Goal: Check status: Check status

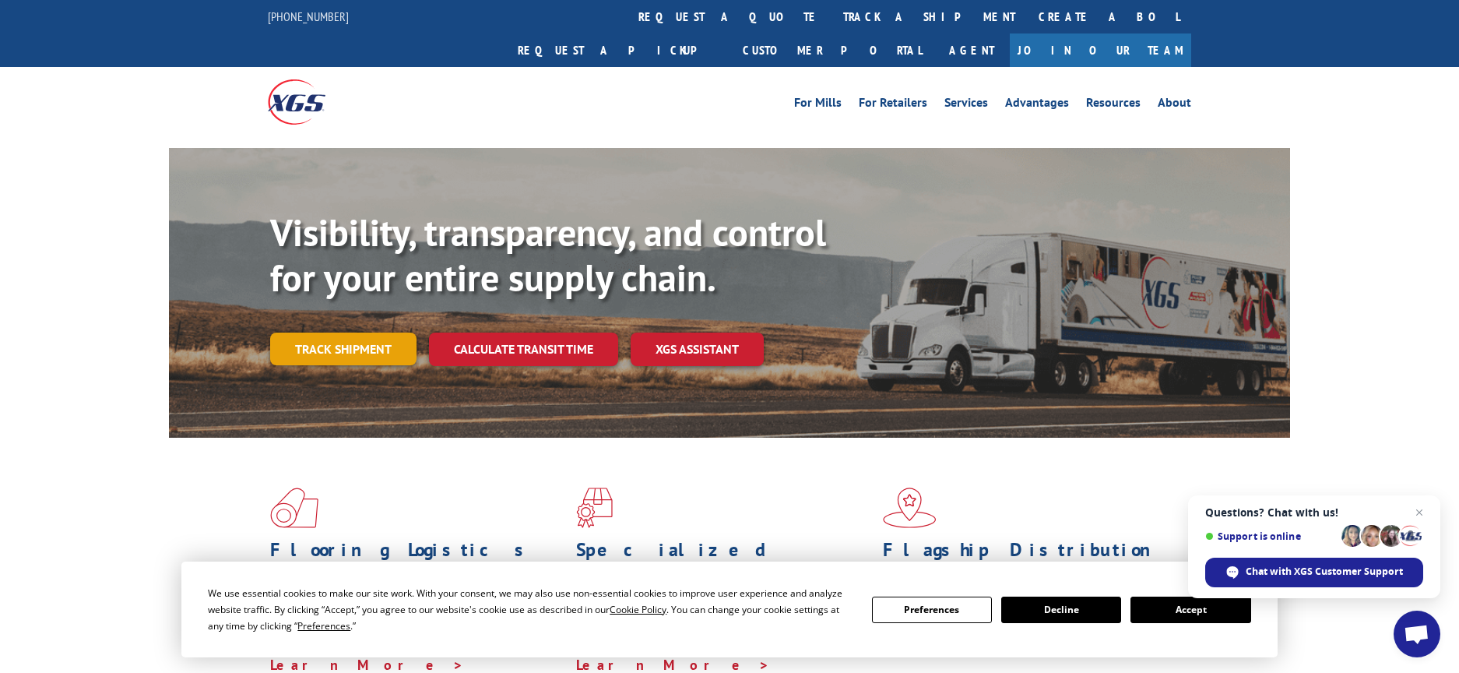
click at [353, 332] on link "Track shipment" at bounding box center [343, 348] width 146 height 33
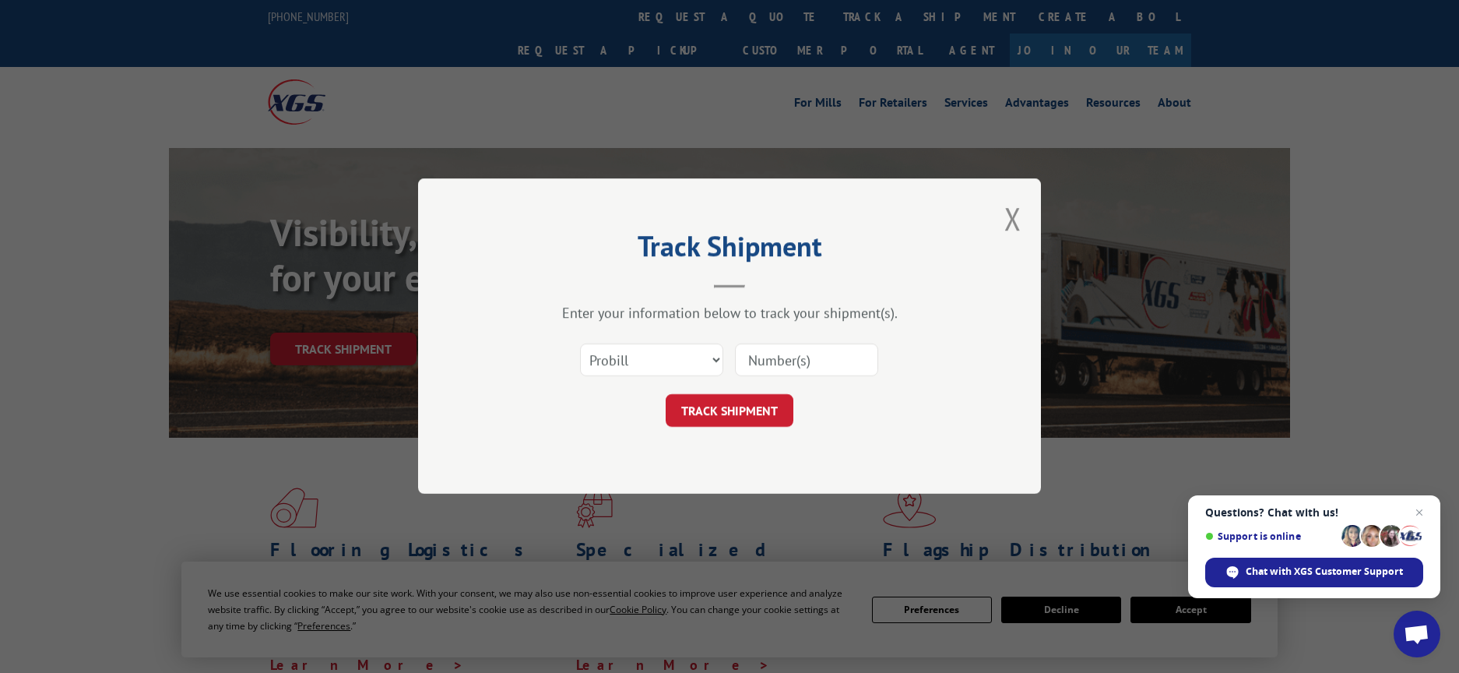
click at [799, 364] on input at bounding box center [806, 360] width 143 height 33
paste input "CP-029546.A"
type input "CP-029546.A"
click at [726, 408] on button "TRACK SHIPMENT" at bounding box center [730, 411] width 128 height 33
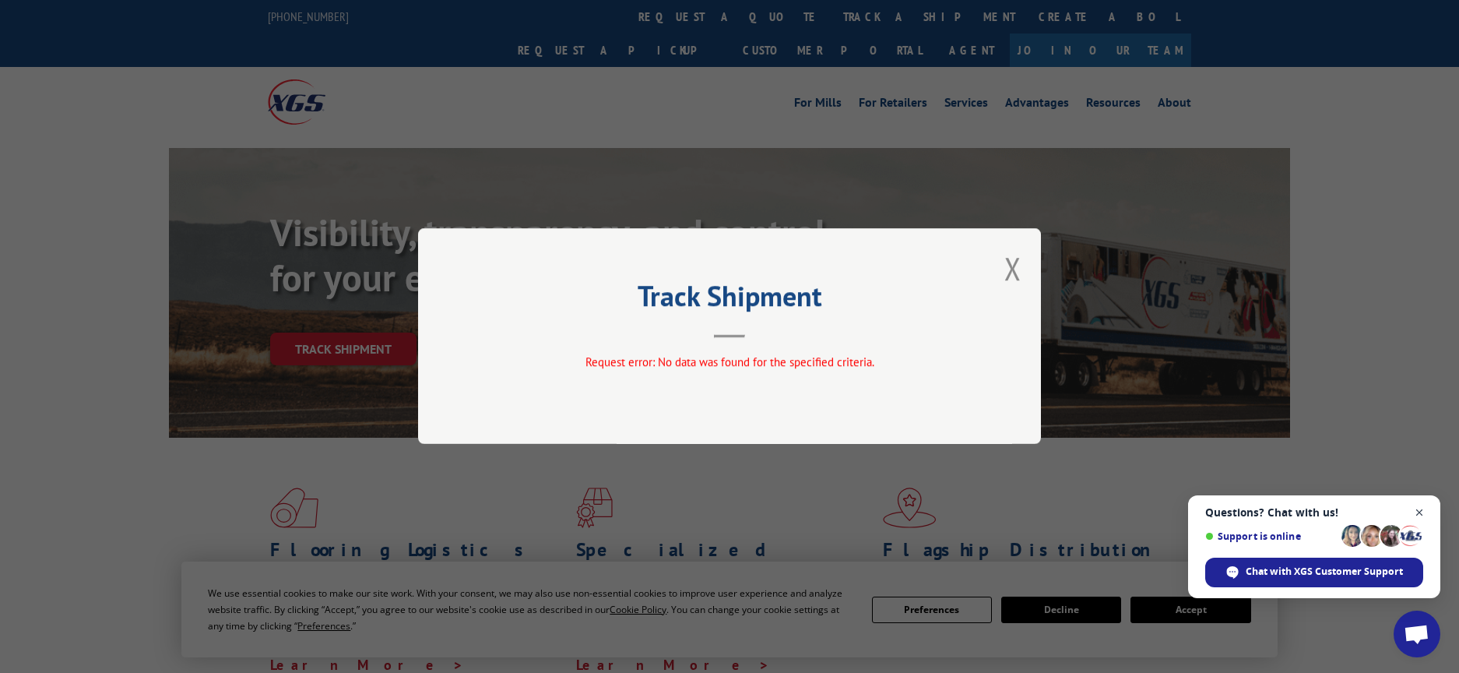
click at [1415, 511] on span "Close chat" at bounding box center [1419, 512] width 19 height 19
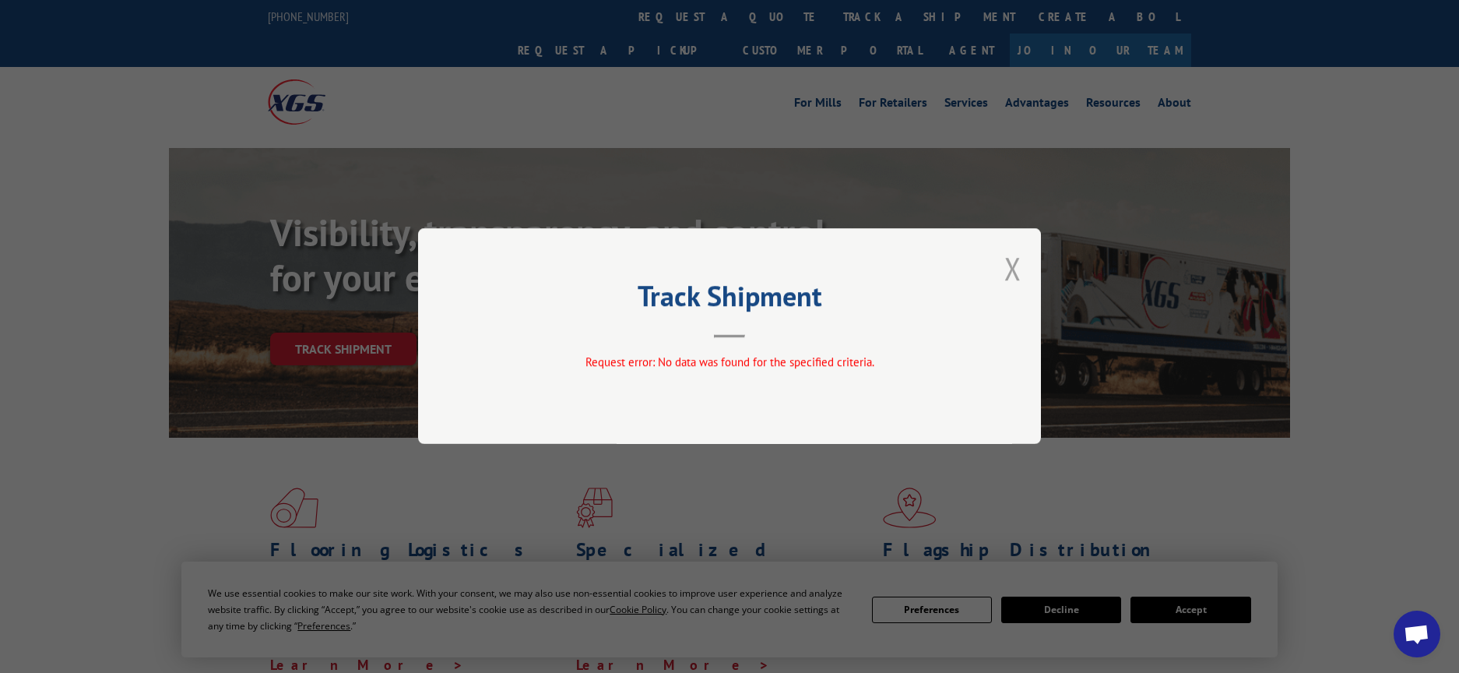
click at [1011, 269] on button "Close modal" at bounding box center [1012, 268] width 17 height 41
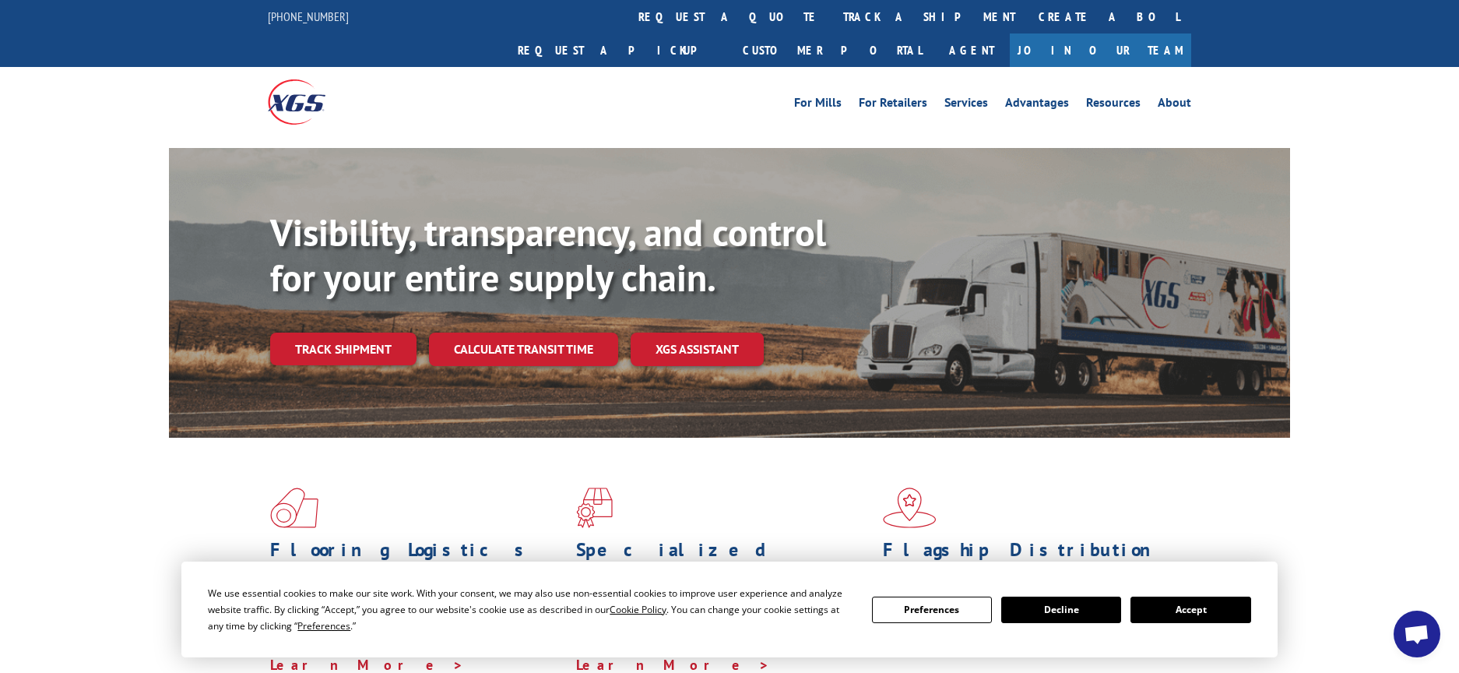
click at [1173, 608] on button "Accept" at bounding box center [1190, 609] width 120 height 26
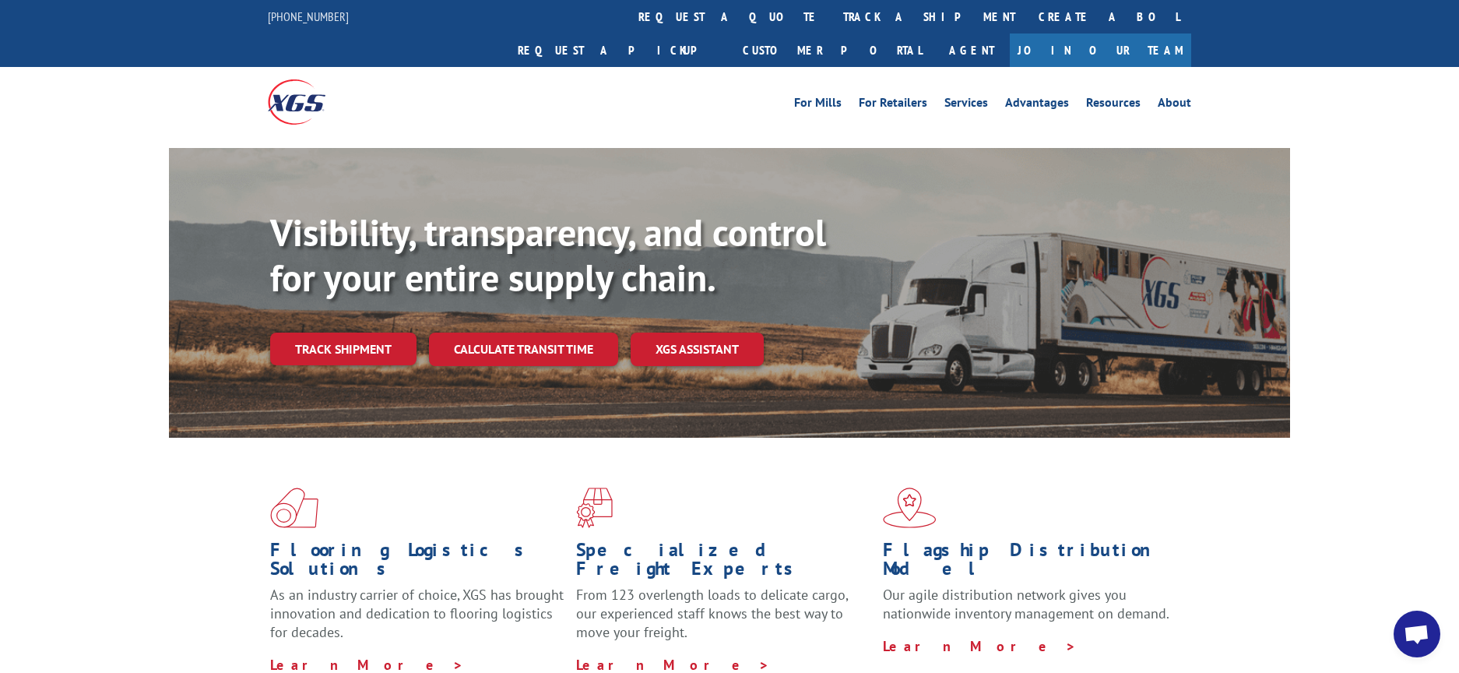
click at [331, 332] on link "Track shipment" at bounding box center [343, 348] width 146 height 33
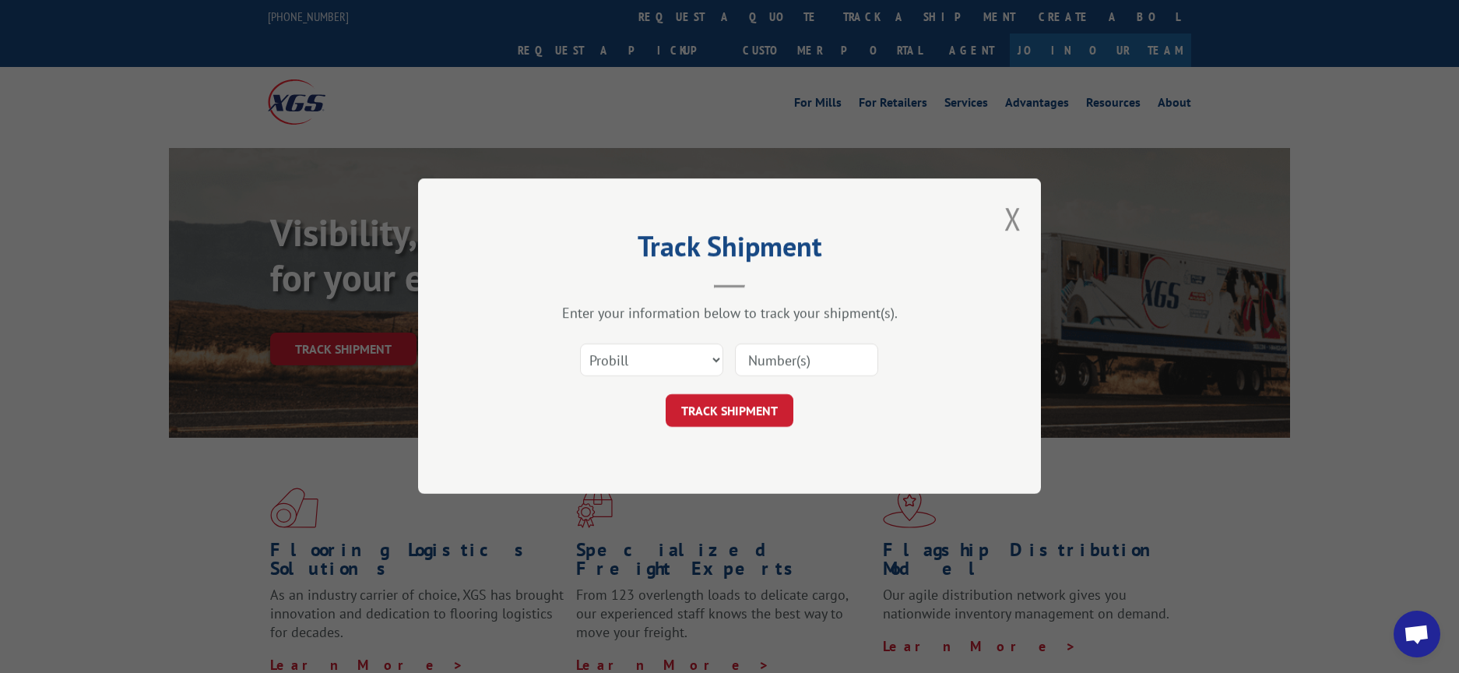
click at [763, 359] on input at bounding box center [806, 360] width 143 height 33
paste input "CP-029546.A"
click at [766, 360] on input "CP-029546.A" at bounding box center [806, 360] width 143 height 33
click at [768, 359] on input "CP-029546.A" at bounding box center [806, 360] width 143 height 33
type input "CP029546.A"
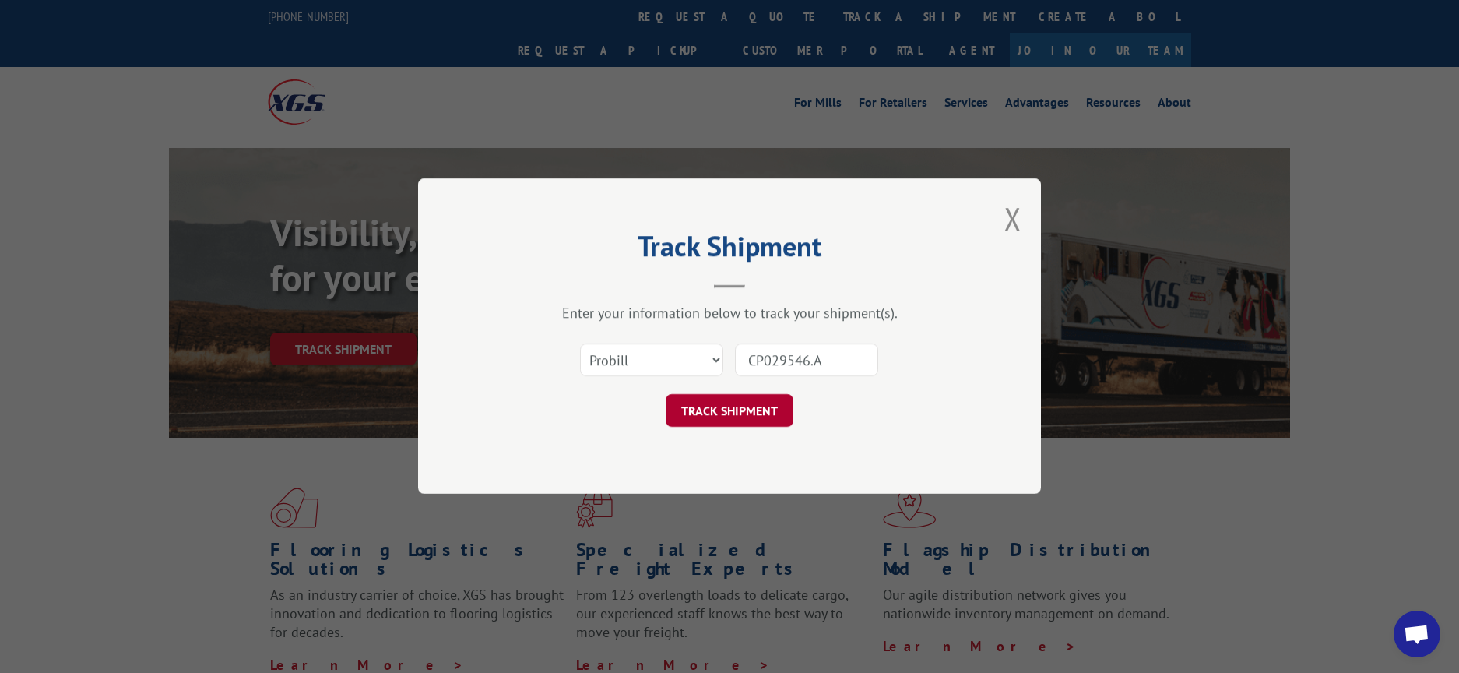
click at [760, 399] on button "TRACK SHIPMENT" at bounding box center [730, 411] width 128 height 33
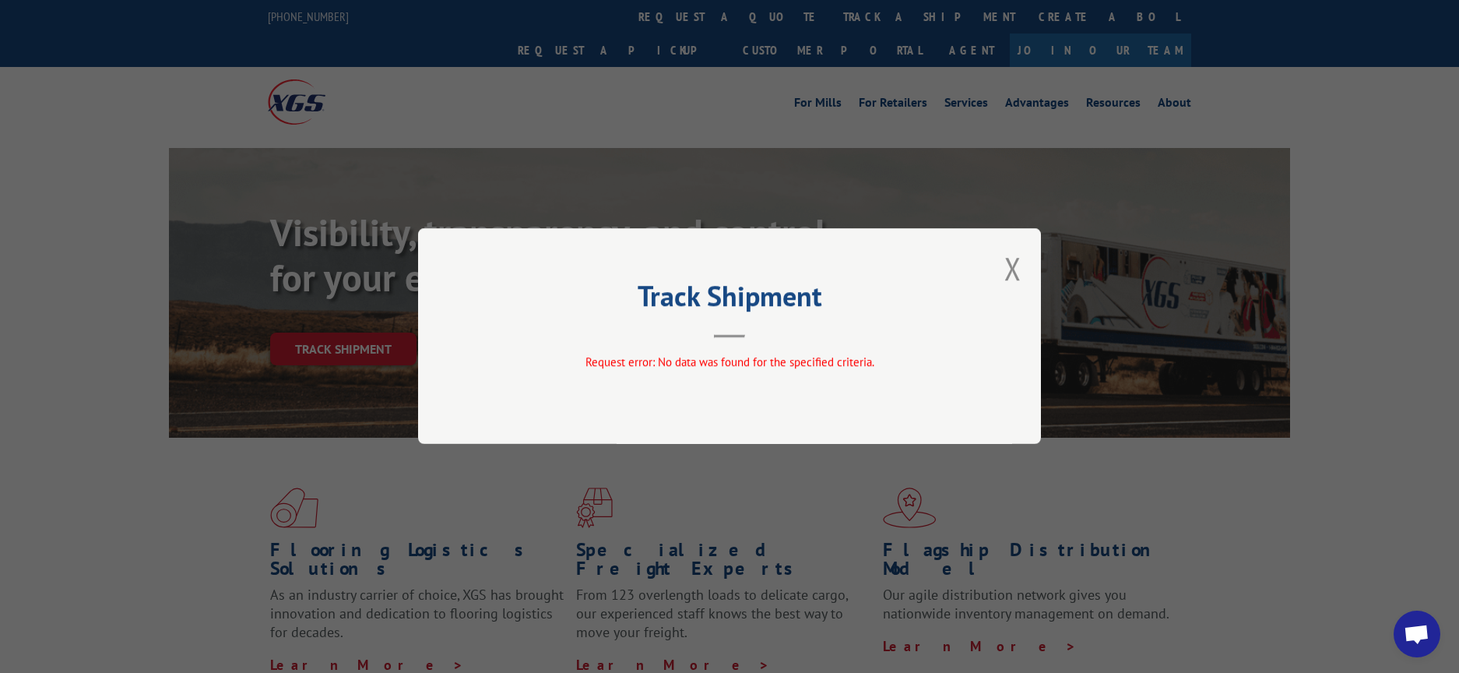
click at [1014, 273] on button "Close modal" at bounding box center [1012, 268] width 17 height 41
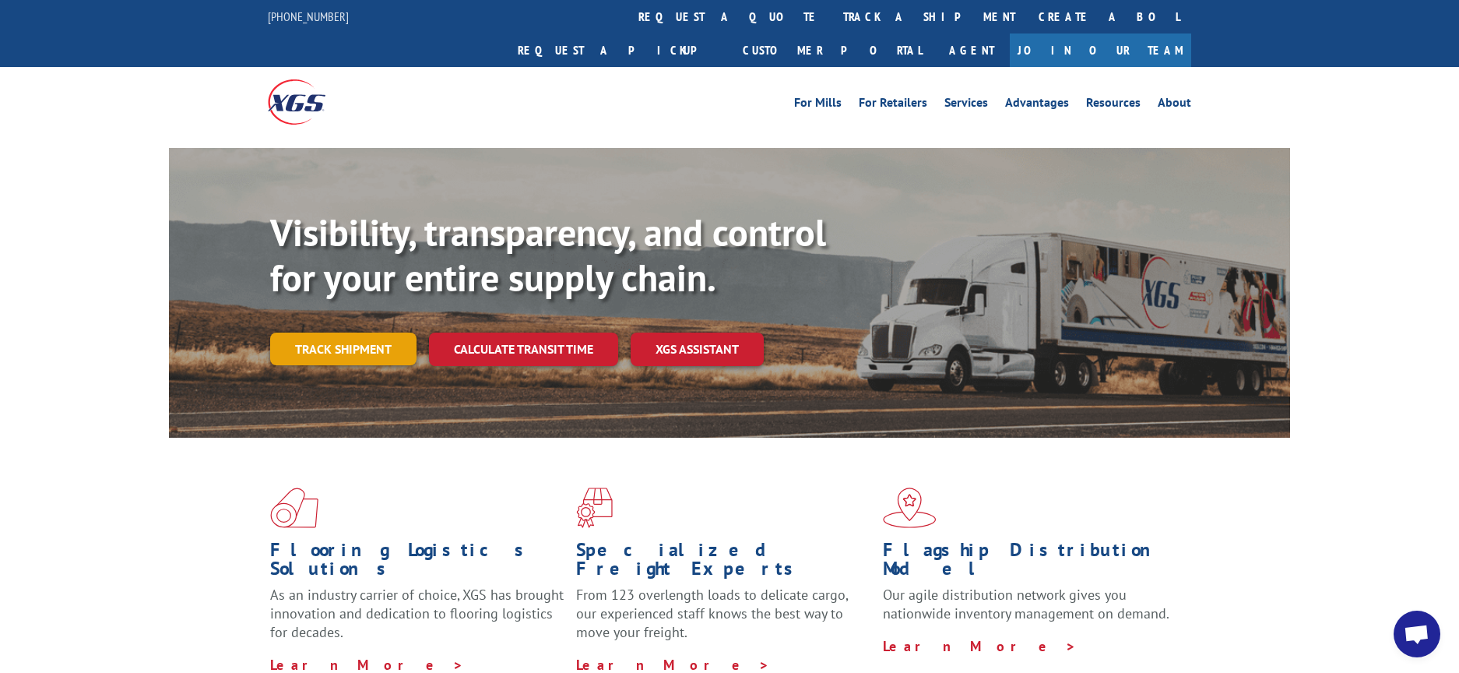
click at [348, 332] on link "Track shipment" at bounding box center [343, 348] width 146 height 33
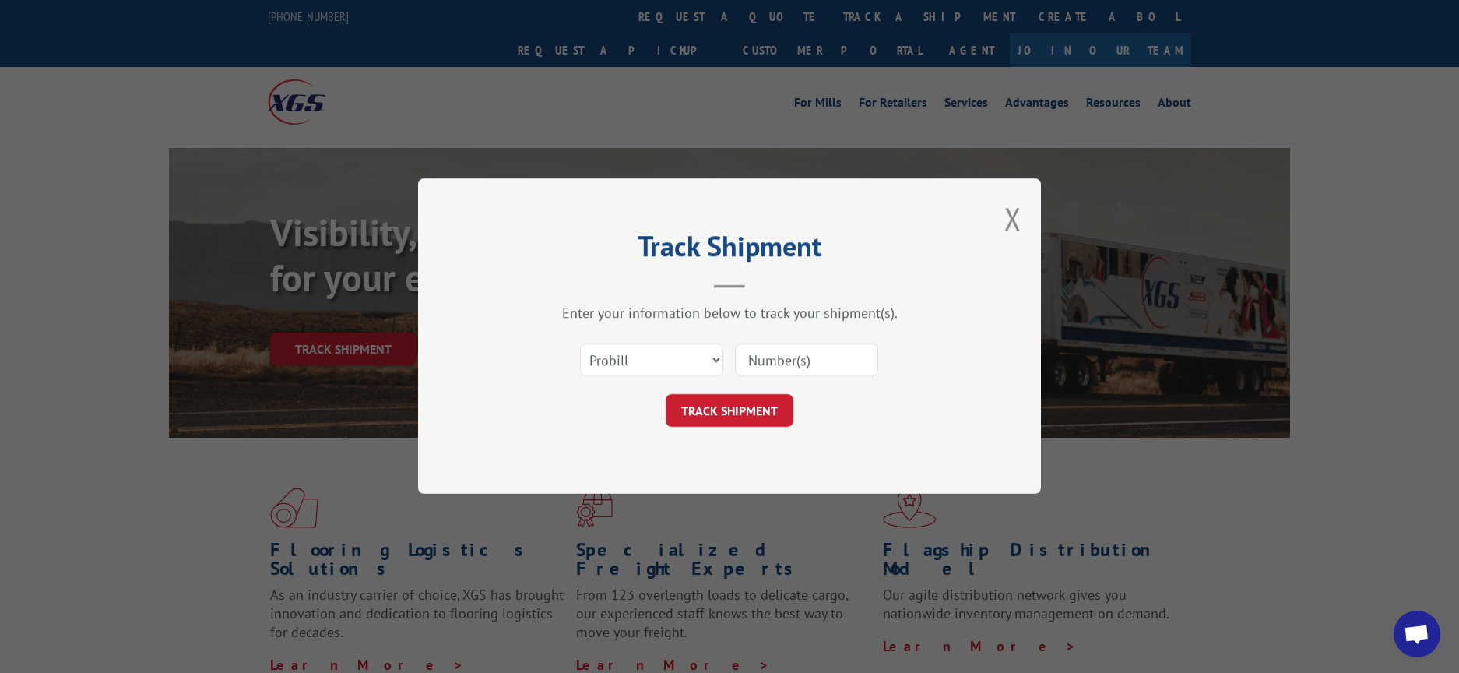
click at [758, 360] on input at bounding box center [806, 360] width 143 height 33
paste input "CP-029546.A"
type input "CP-029546.A"
click at [675, 359] on select "Select category... Probill BOL PO" at bounding box center [651, 360] width 143 height 33
select select "bol"
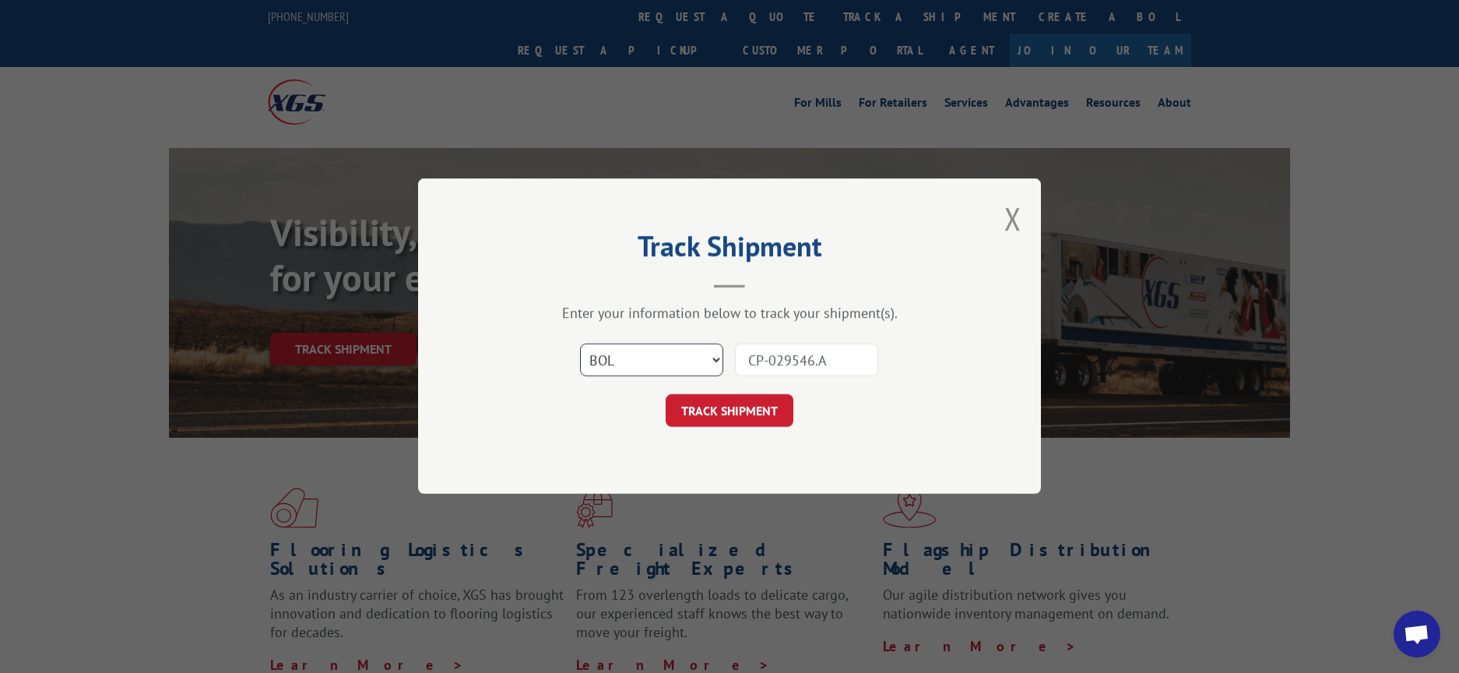
click at [580, 344] on select "Select category... Probill BOL PO" at bounding box center [651, 360] width 143 height 33
click at [730, 417] on button "TRACK SHIPMENT" at bounding box center [730, 411] width 128 height 33
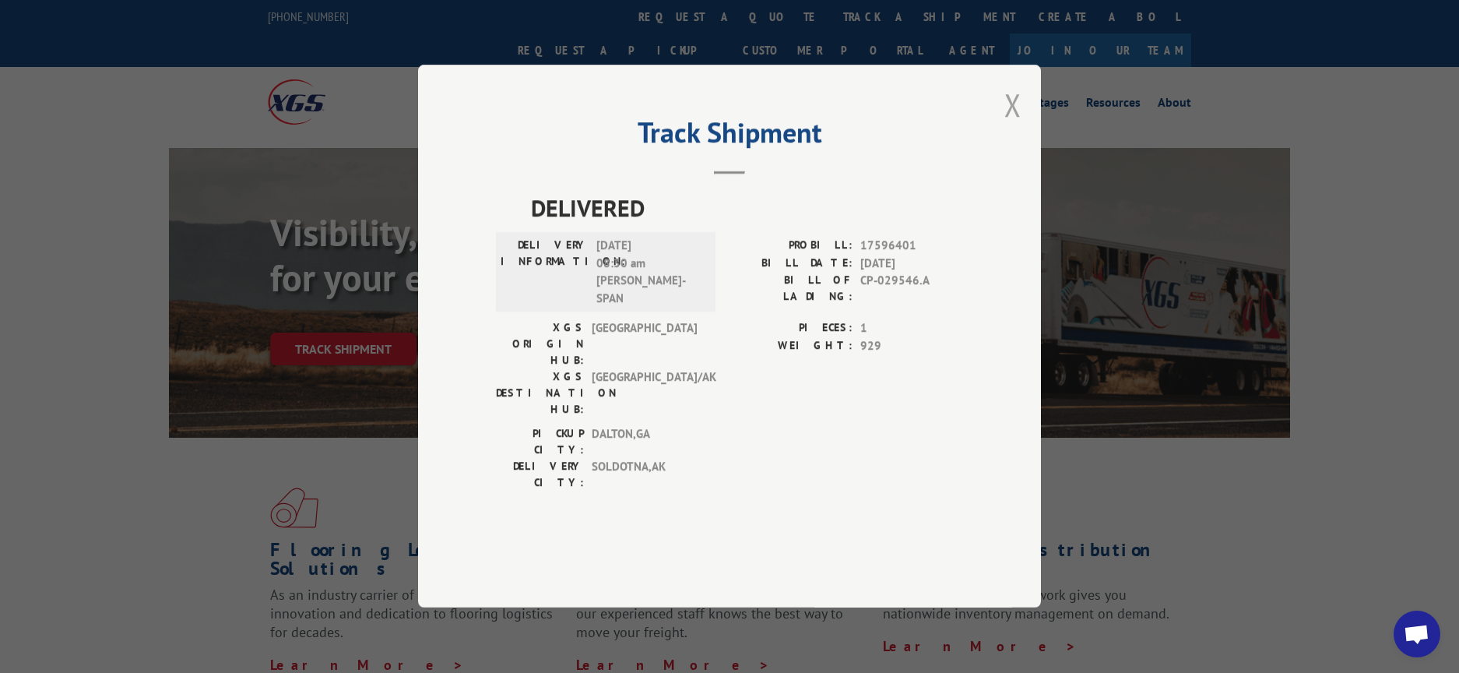
click at [1015, 125] on button "Close modal" at bounding box center [1012, 104] width 17 height 41
